Goal: Transaction & Acquisition: Purchase product/service

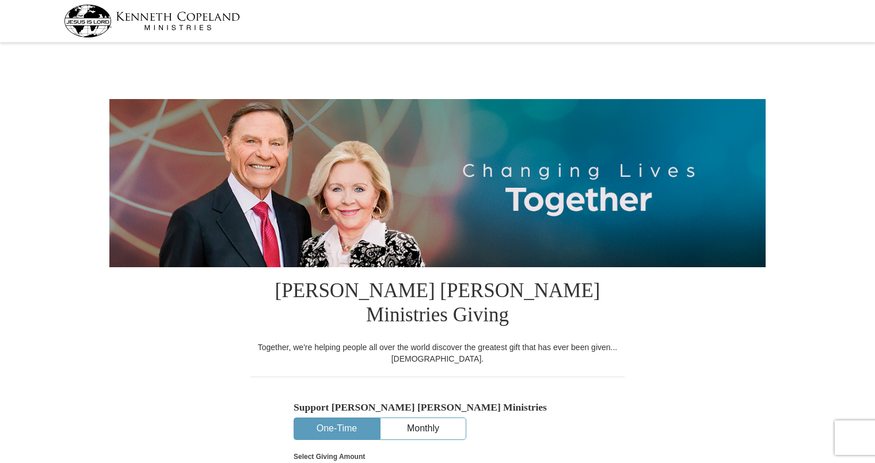
select select "FL"
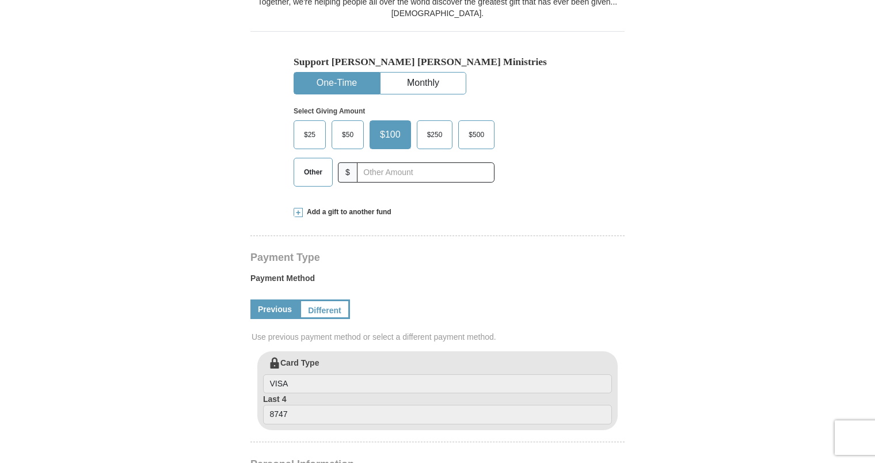
scroll to position [368, 0]
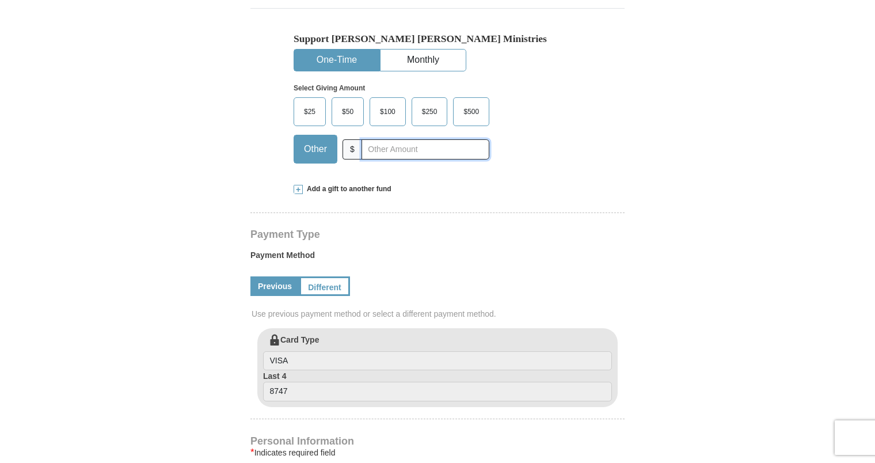
click at [397, 139] on input "text" at bounding box center [425, 149] width 128 height 20
type input "85.00"
click at [737, 140] on form "[PERSON_NAME] [PERSON_NAME] Ministries Giving Together, we're helping people al…" at bounding box center [437, 313] width 656 height 1271
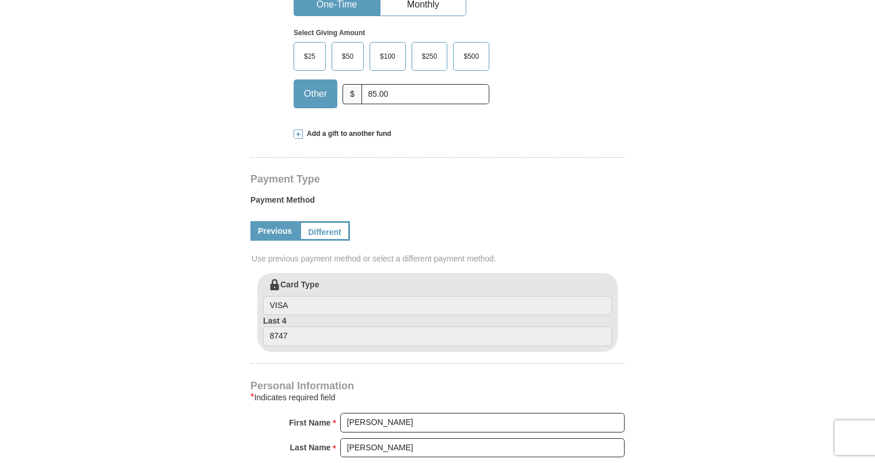
scroll to position [829, 0]
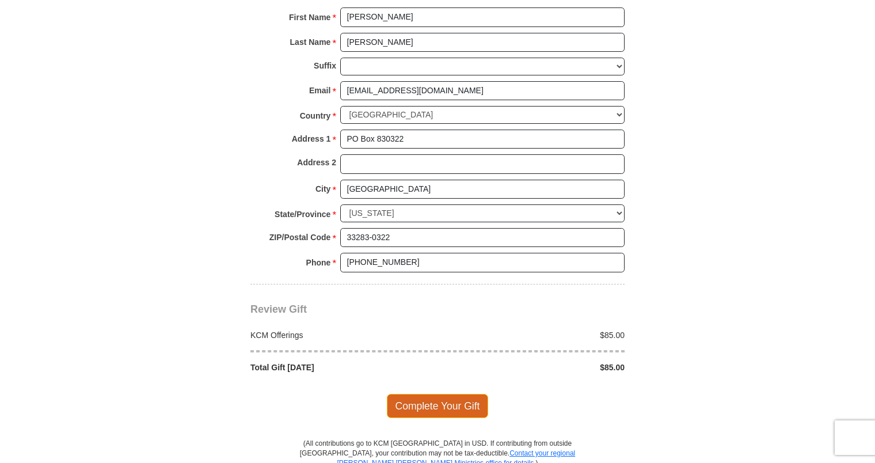
click at [453, 394] on span "Complete Your Gift" at bounding box center [438, 406] width 102 height 24
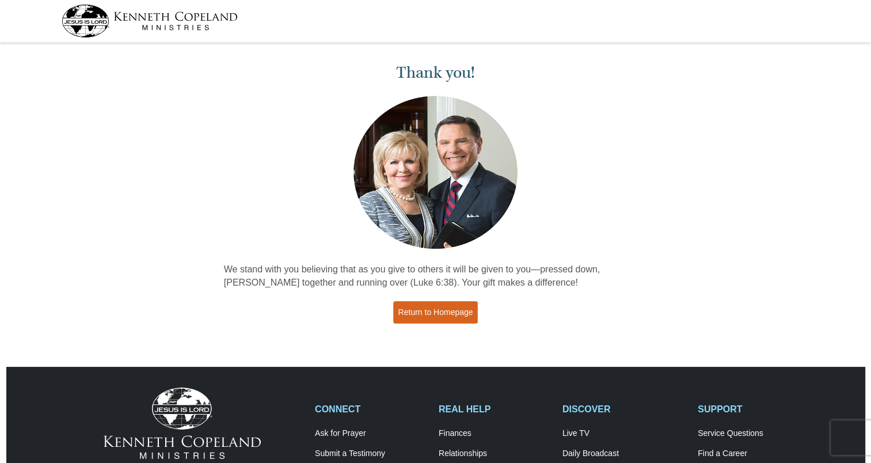
click at [433, 315] on link "Return to Homepage" at bounding box center [435, 312] width 85 height 22
